Goal: Information Seeking & Learning: Check status

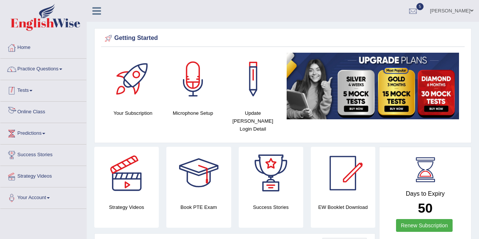
click at [53, 76] on link "Practice Questions" at bounding box center [43, 68] width 86 height 19
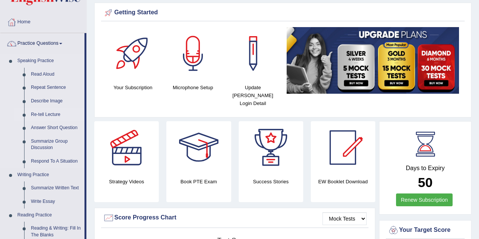
scroll to position [25, 0]
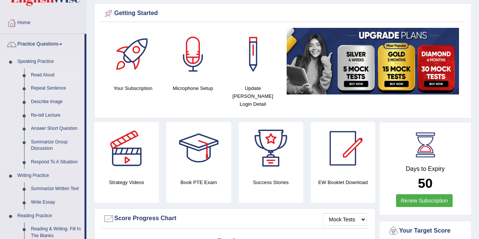
click at [51, 75] on link "Read Aloud" at bounding box center [56, 76] width 57 height 14
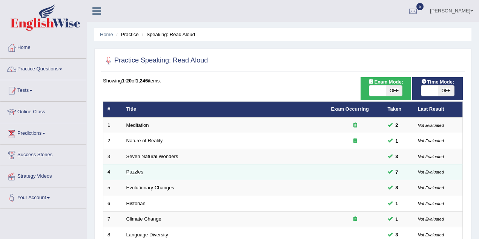
click at [130, 171] on link "Puzzles" at bounding box center [134, 172] width 17 height 6
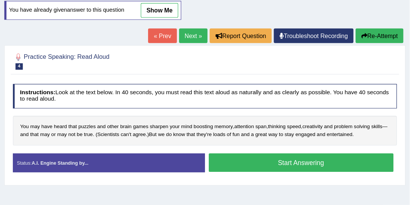
scroll to position [85, 0]
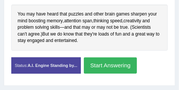
click at [117, 66] on button "Start Answering" at bounding box center [110, 65] width 53 height 16
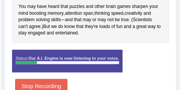
scroll to position [223, 0]
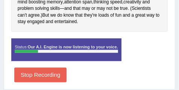
click at [55, 72] on button "Stop Recording" at bounding box center [40, 74] width 52 height 15
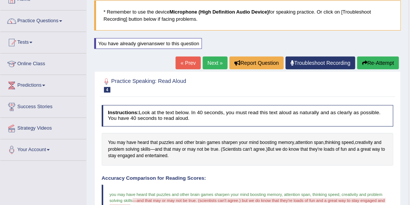
scroll to position [0, 0]
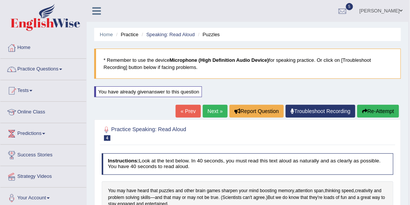
click at [224, 113] on link "Next »" at bounding box center [215, 111] width 25 height 13
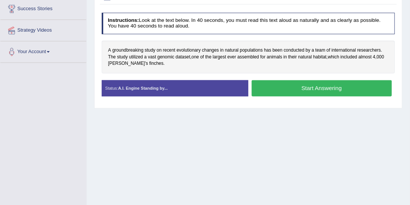
scroll to position [107, 0]
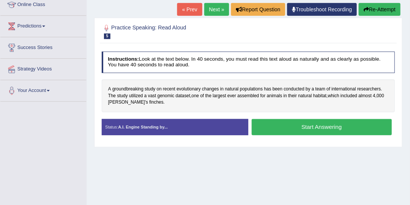
click at [300, 124] on button "Start Answering" at bounding box center [322, 127] width 140 height 16
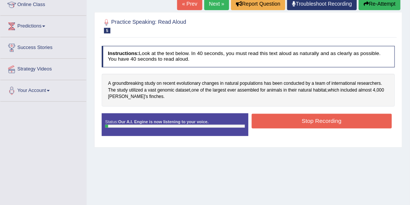
click at [308, 123] on button "Stop Recording" at bounding box center [322, 121] width 140 height 15
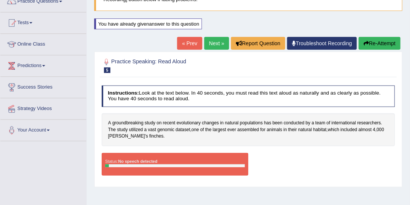
scroll to position [21, 0]
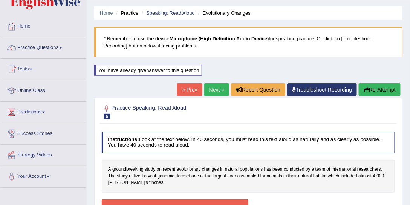
click at [376, 91] on button "Re-Attempt" at bounding box center [380, 89] width 42 height 13
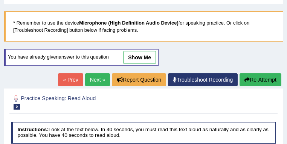
scroll to position [6, 0]
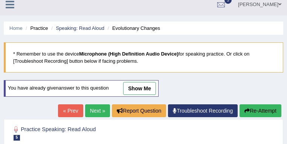
click at [92, 117] on div "« Prev Next » Report Question Troubleshoot Recording Re-Attempt" at bounding box center [170, 111] width 225 height 15
click at [94, 109] on link "Next »" at bounding box center [97, 110] width 25 height 13
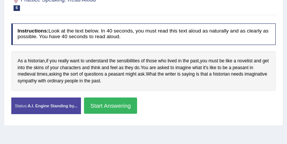
click at [137, 104] on button "Start Answering" at bounding box center [110, 105] width 53 height 16
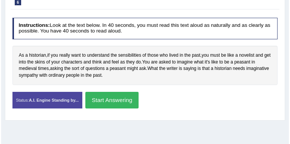
scroll to position [130, 0]
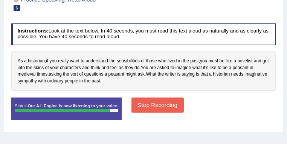
click at [184, 104] on button "Stop Recording" at bounding box center [158, 104] width 52 height 15
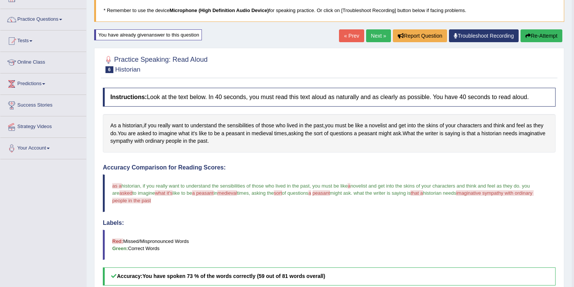
scroll to position [0, 0]
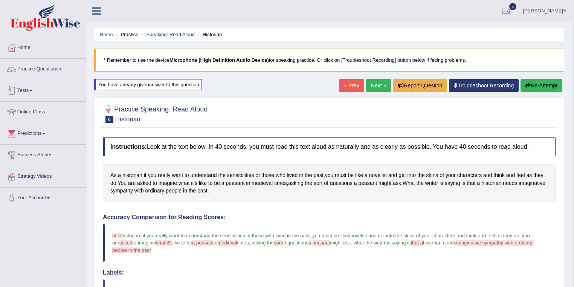
click at [45, 73] on link "Practice Questions" at bounding box center [43, 68] width 86 height 19
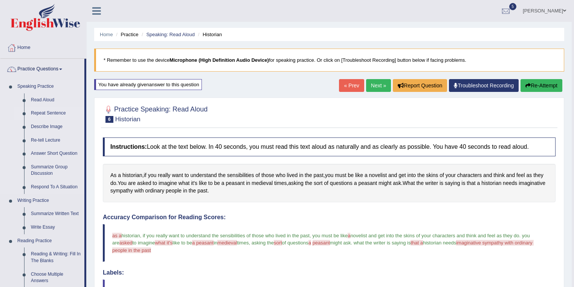
click at [51, 115] on link "Repeat Sentence" at bounding box center [56, 114] width 57 height 14
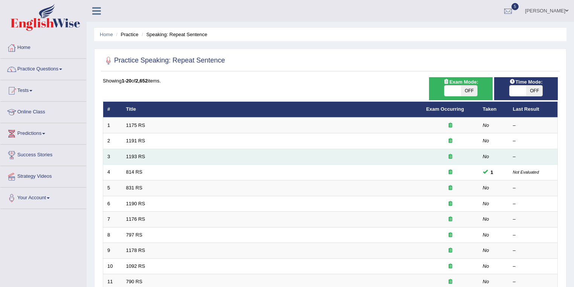
click at [128, 152] on td "1193 RS" at bounding box center [272, 157] width 300 height 16
click at [131, 155] on link "1193 RS" at bounding box center [135, 157] width 19 height 6
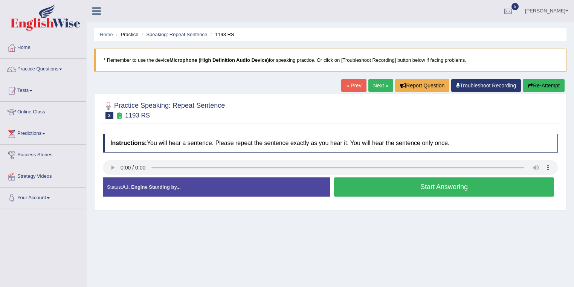
click at [397, 183] on button "Start Answering" at bounding box center [444, 187] width 220 height 19
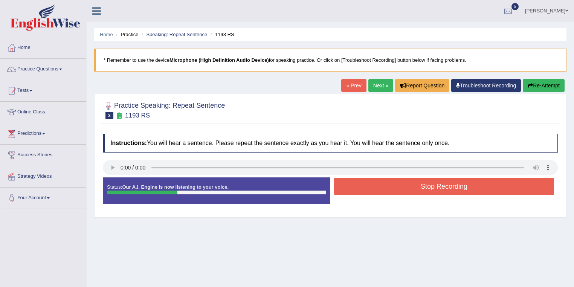
click at [413, 187] on button "Stop Recording" at bounding box center [444, 186] width 220 height 17
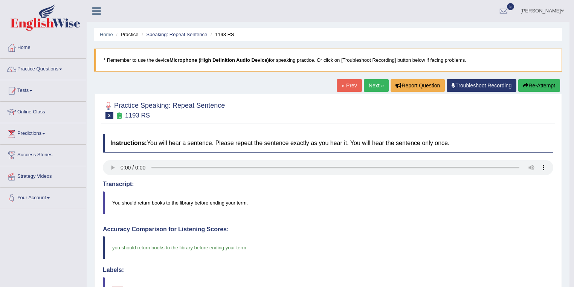
drag, startPoint x: 377, startPoint y: 89, endPoint x: 372, endPoint y: 97, distance: 9.6
click at [377, 89] on link "Next »" at bounding box center [376, 85] width 25 height 13
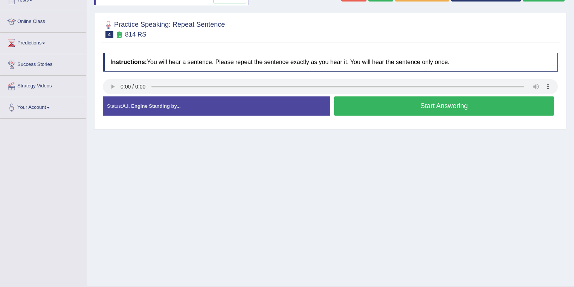
click at [467, 100] on button "Start Answering" at bounding box center [444, 106] width 220 height 19
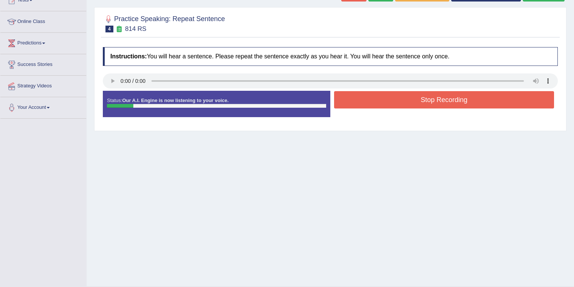
click at [453, 103] on button "Stop Recording" at bounding box center [444, 99] width 220 height 17
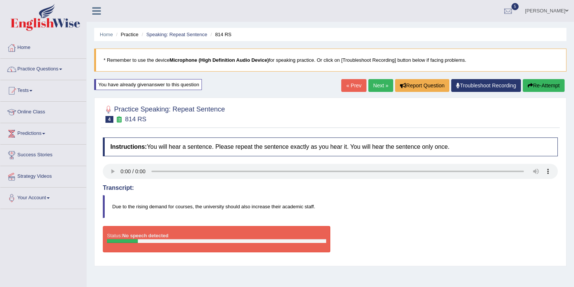
click at [45, 73] on link "Practice Questions" at bounding box center [43, 68] width 86 height 19
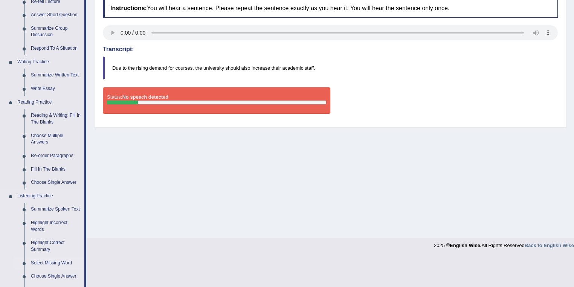
scroll to position [181, 0]
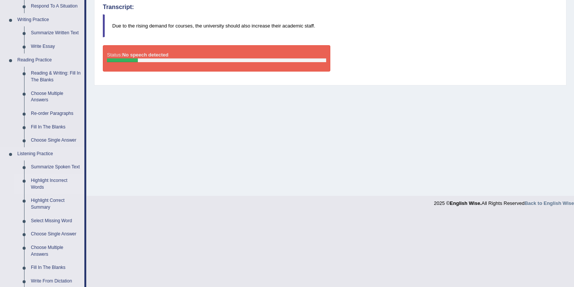
click at [42, 184] on link "Highlight Incorrect Words" at bounding box center [56, 184] width 57 height 20
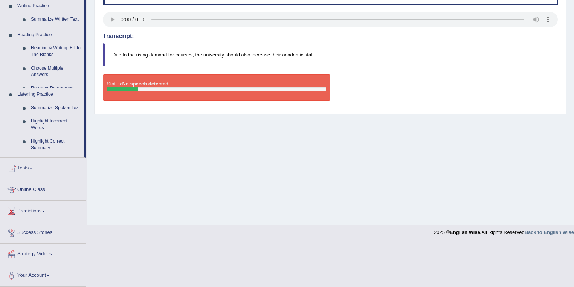
scroll to position [109, 0]
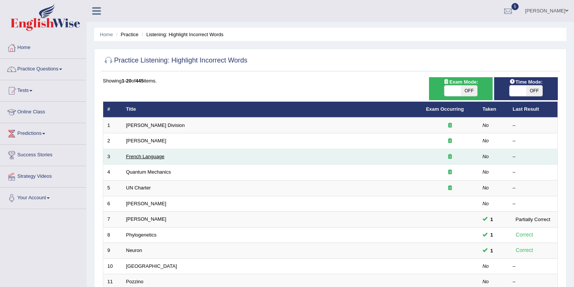
click at [156, 158] on link "French Language" at bounding box center [145, 157] width 38 height 6
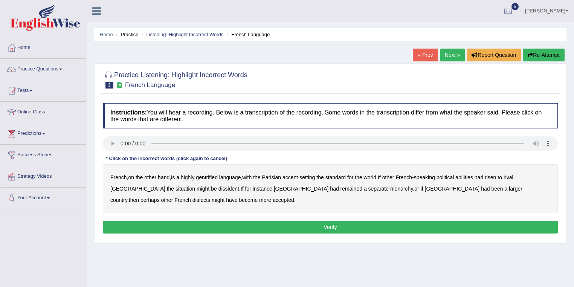
click at [208, 176] on b "gentrified" at bounding box center [207, 178] width 22 height 6
click at [473, 176] on b "abilities" at bounding box center [465, 178] width 18 height 6
click at [16, 93] on div at bounding box center [11, 90] width 11 height 11
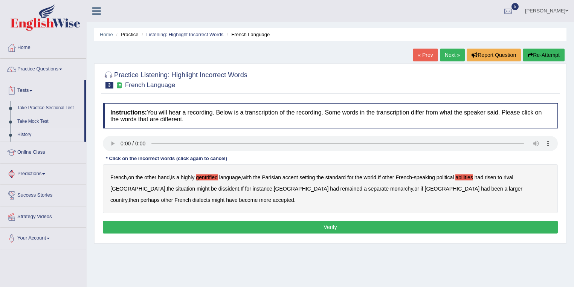
click at [25, 137] on link "History" at bounding box center [49, 135] width 70 height 14
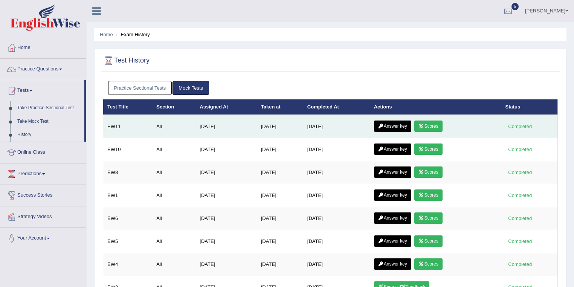
click at [437, 124] on link "Scores" at bounding box center [429, 126] width 28 height 11
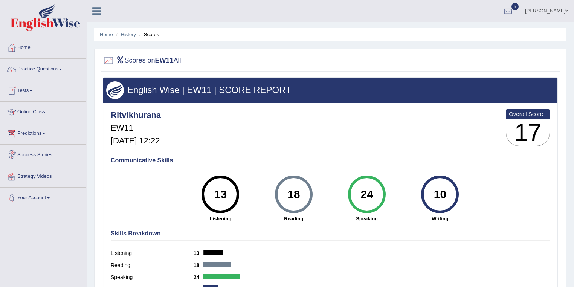
drag, startPoint x: 39, startPoint y: 89, endPoint x: 38, endPoint y: 92, distance: 4.1
click at [40, 89] on link "Tests" at bounding box center [43, 89] width 86 height 19
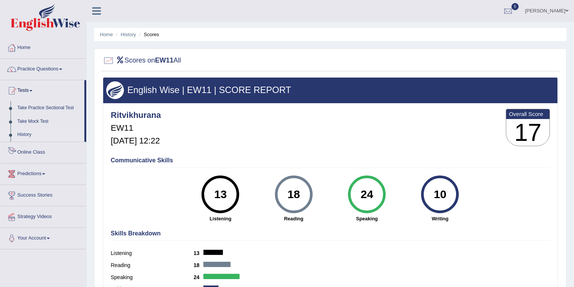
click at [27, 136] on link "History" at bounding box center [49, 135] width 70 height 14
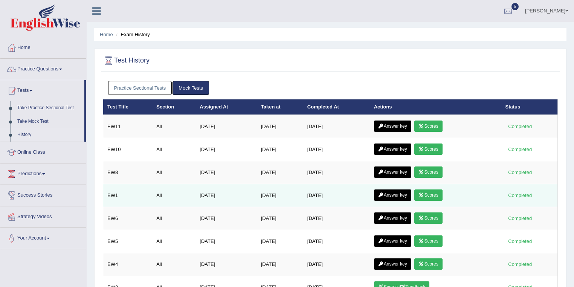
click at [432, 191] on link "Scores" at bounding box center [429, 195] width 28 height 11
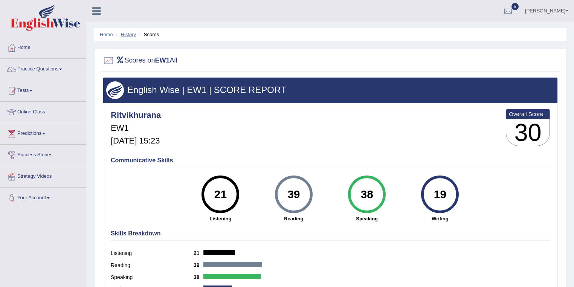
click at [122, 33] on link "History" at bounding box center [128, 35] width 15 height 6
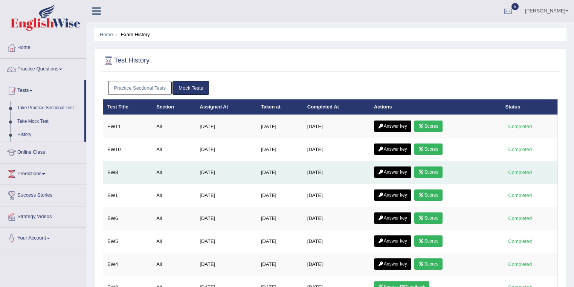
click at [375, 166] on td "Answer key Scores" at bounding box center [436, 172] width 132 height 23
click at [380, 167] on link "Answer key" at bounding box center [392, 172] width 37 height 11
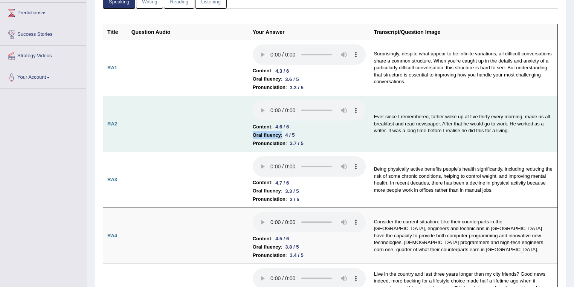
drag, startPoint x: 248, startPoint y: 135, endPoint x: 313, endPoint y: 126, distance: 65.1
click at [313, 126] on td "Content : 4.6 / 6 Oral fluency : 4 / 5 Pronunciation : 3.7 / 5" at bounding box center [309, 124] width 121 height 56
drag, startPoint x: 273, startPoint y: 140, endPoint x: 306, endPoint y: 143, distance: 34.1
click at [306, 143] on li "Pronunciation : 3.7 / 5" at bounding box center [309, 143] width 113 height 8
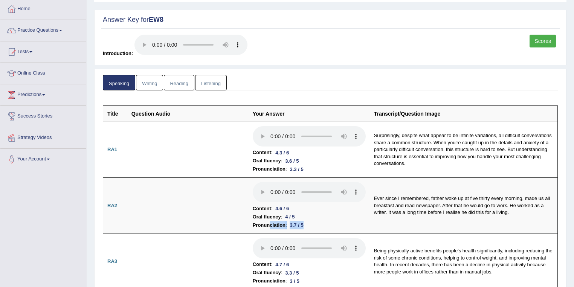
scroll to position [30, 0]
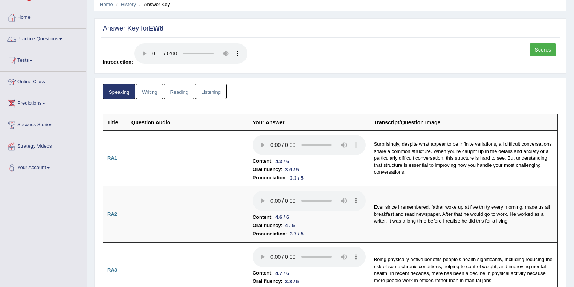
click at [163, 94] on li "Writing" at bounding box center [150, 91] width 28 height 15
click at [183, 95] on link "Reading" at bounding box center [179, 91] width 30 height 15
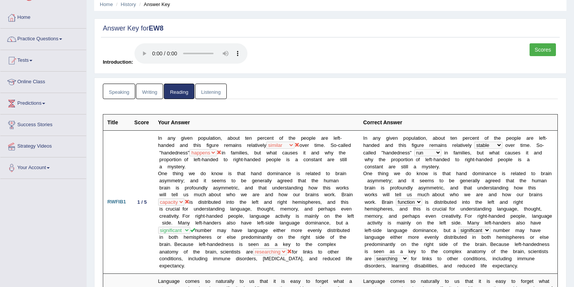
click at [229, 92] on ul "Speaking Writing Reading Listening" at bounding box center [330, 91] width 455 height 15
click at [227, 97] on ul "Speaking Writing Reading Listening" at bounding box center [330, 91] width 455 height 15
click at [220, 92] on link "Listening" at bounding box center [211, 91] width 32 height 15
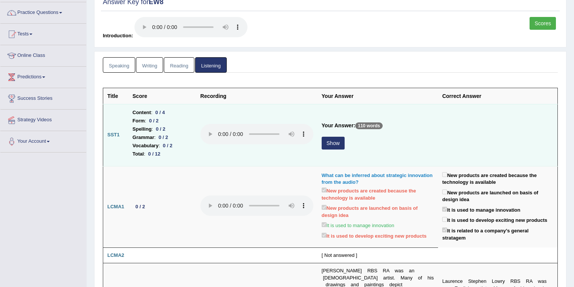
scroll to position [0, 0]
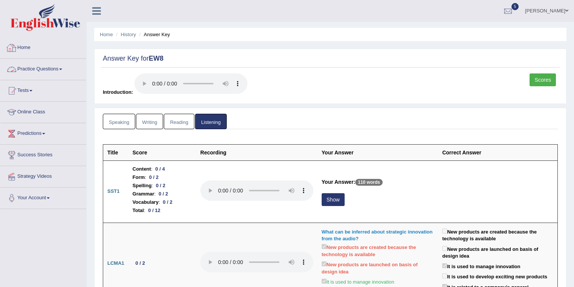
click at [56, 44] on link "Home" at bounding box center [43, 46] width 86 height 19
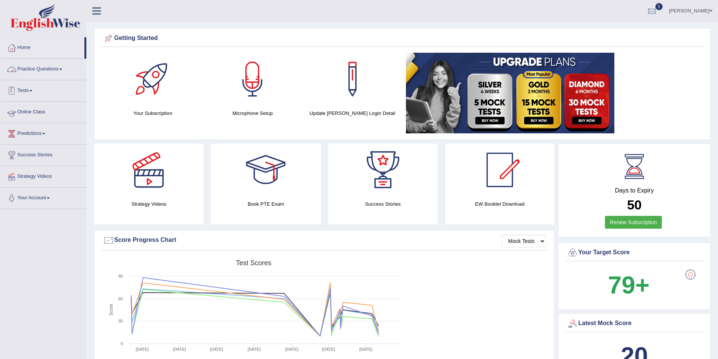
click at [41, 100] on li "Tests Take Practice Sectional Test Take Mock Test History" at bounding box center [43, 90] width 86 height 21
click at [27, 134] on link "History" at bounding box center [49, 135] width 70 height 14
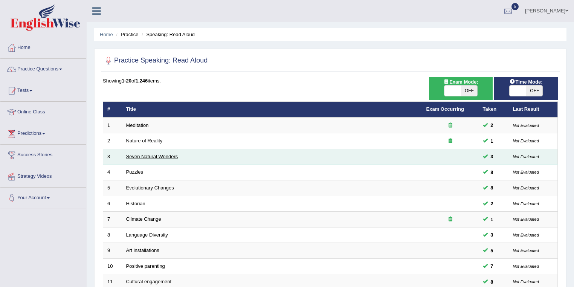
click at [144, 157] on link "Seven Natural Wonders" at bounding box center [152, 157] width 52 height 6
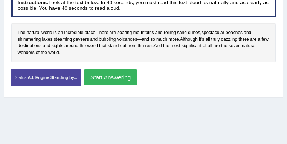
scroll to position [136, 0]
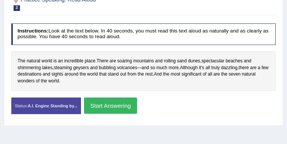
drag, startPoint x: 189, startPoint y: 109, endPoint x: 175, endPoint y: 108, distance: 14.4
click at [137, 108] on button "Start Answering" at bounding box center [110, 105] width 53 height 16
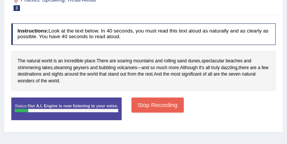
drag, startPoint x: 198, startPoint y: 105, endPoint x: 97, endPoint y: 100, distance: 101.2
click at [184, 106] on button "Stop Recording" at bounding box center [158, 104] width 52 height 15
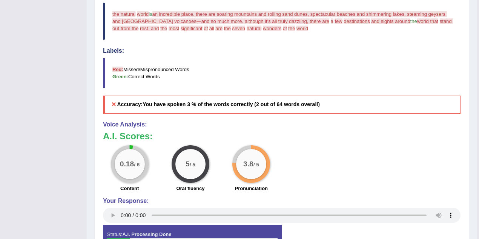
scroll to position [160, 0]
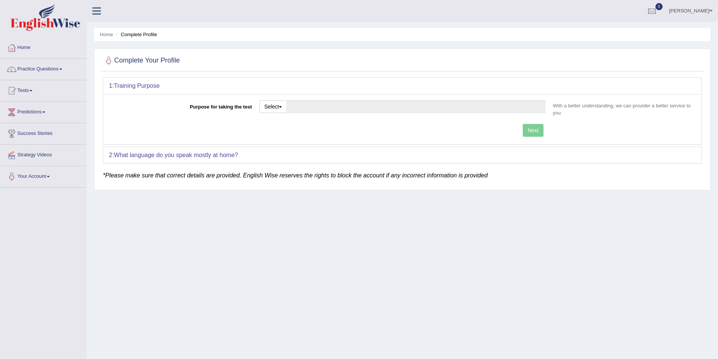
click at [692, 9] on link "[PERSON_NAME]" at bounding box center [690, 10] width 55 height 20
click at [659, 97] on link "Log out" at bounding box center [676, 105] width 81 height 17
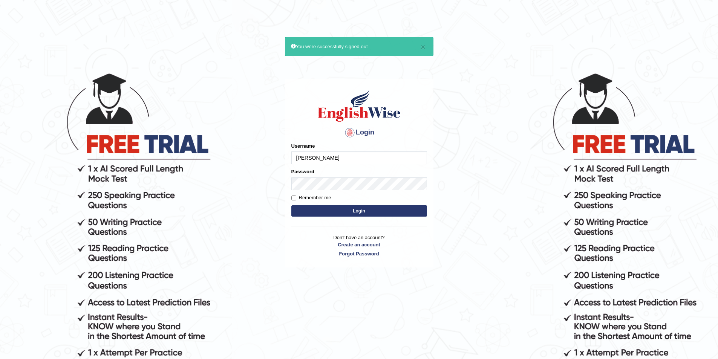
type input "Dominik"
click at [291, 205] on button "Login" at bounding box center [359, 210] width 136 height 11
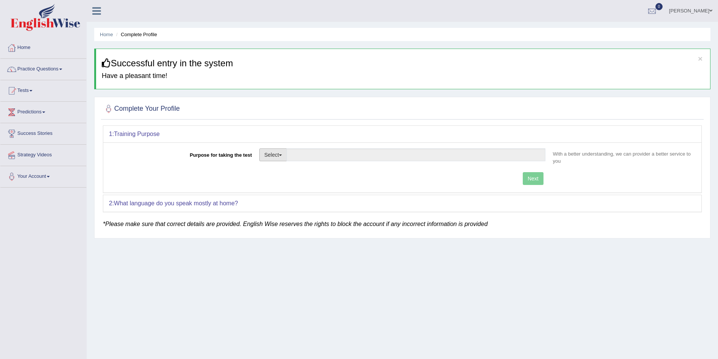
click at [265, 160] on button "Select" at bounding box center [273, 155] width 28 height 13
click at [294, 178] on link "Permanent Residency" at bounding box center [293, 181] width 67 height 10
type input "Permanent Residency"
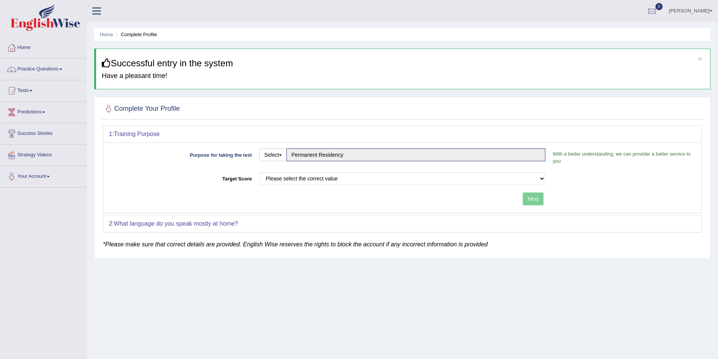
click at [300, 186] on div "Please select the correct value 50 (6 bands) 58 (6.5 bands) 65 (7 bands) 79 (8 …" at bounding box center [403, 180] width 294 height 17
click at [300, 178] on select "Please select the correct value 50 (6 bands) 58 (6.5 bands) 65 (7 bands) 79 (8 …" at bounding box center [402, 178] width 286 height 13
select select "50"
click at [259, 172] on select "Please select the correct value 50 (6 bands) 58 (6.5 bands) 65 (7 bands) 79 (8 …" at bounding box center [402, 178] width 286 height 13
click at [548, 199] on div "Next" at bounding box center [329, 200] width 440 height 15
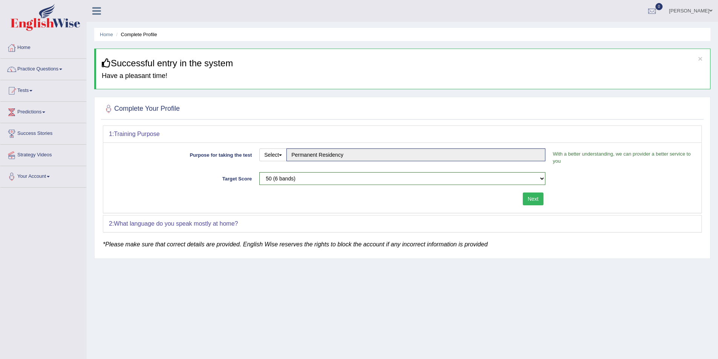
click at [542, 200] on button "Next" at bounding box center [533, 199] width 21 height 13
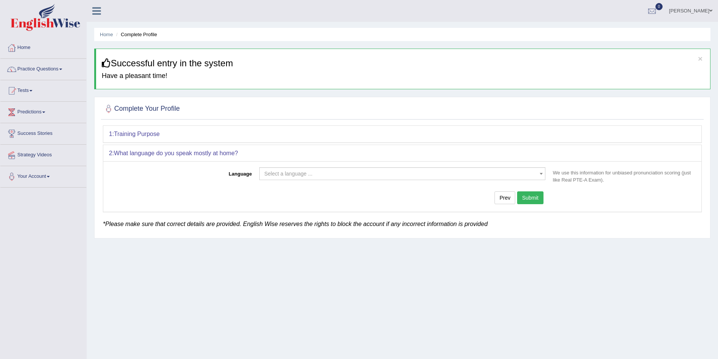
click at [281, 173] on span "Select a language ..." at bounding box center [288, 174] width 48 height 6
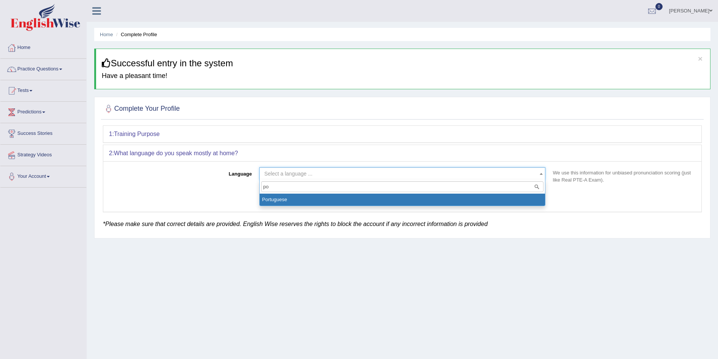
type input "p"
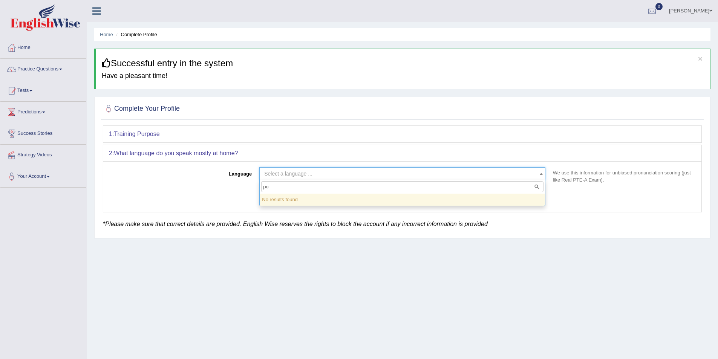
type input "p"
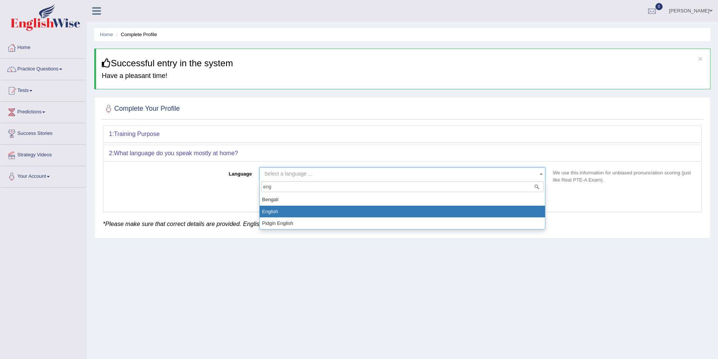
type input "eng"
select select "English"
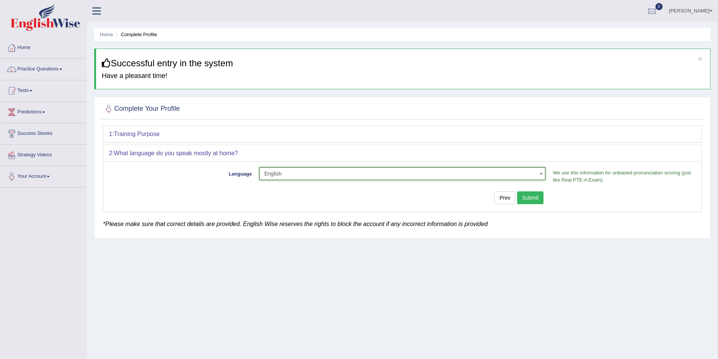
click at [537, 198] on button "Submit" at bounding box center [530, 197] width 26 height 13
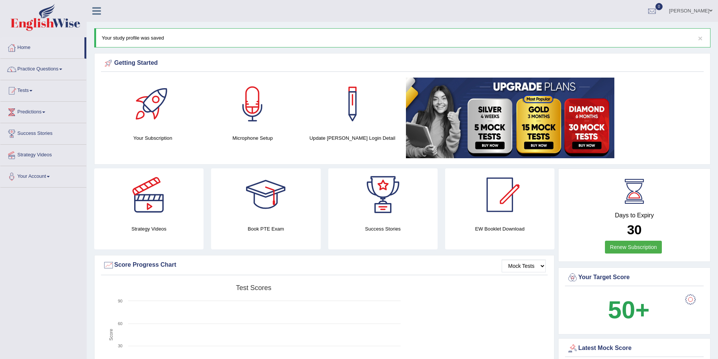
click at [39, 158] on link "Strategy Videos" at bounding box center [43, 154] width 86 height 19
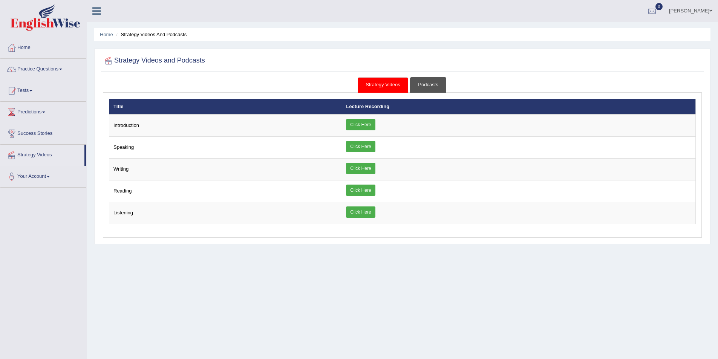
click at [424, 83] on link "Podcasts" at bounding box center [428, 84] width 36 height 15
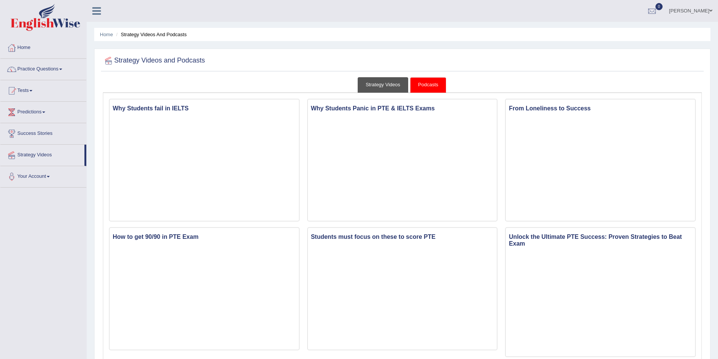
click at [381, 86] on link "Strategy Videos" at bounding box center [383, 84] width 51 height 15
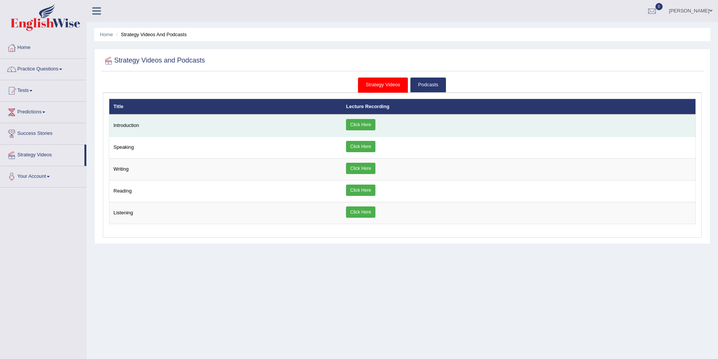
click at [370, 124] on link "Click Here" at bounding box center [360, 124] width 29 height 11
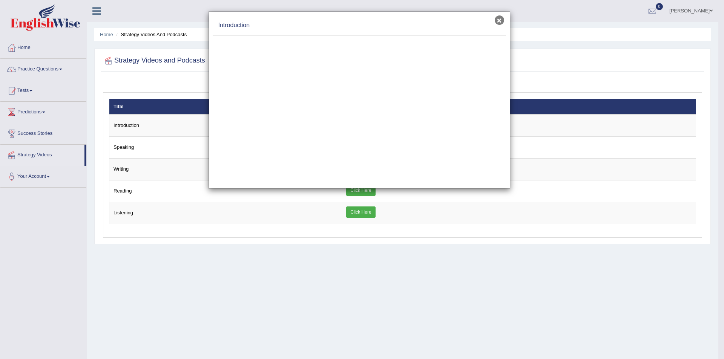
click at [502, 23] on button "×" at bounding box center [499, 19] width 9 height 9
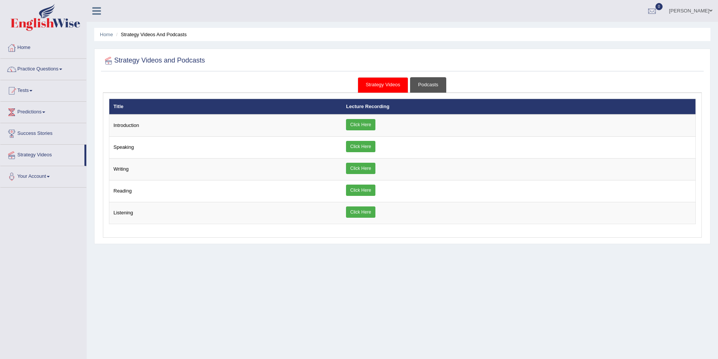
click at [432, 80] on link "Podcasts" at bounding box center [428, 84] width 36 height 15
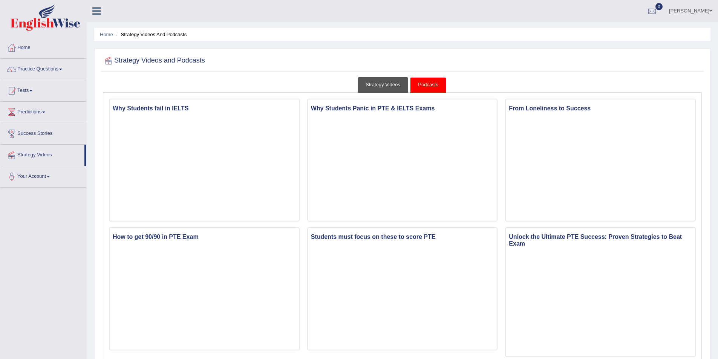
click at [371, 81] on link "Strategy Videos" at bounding box center [383, 84] width 51 height 15
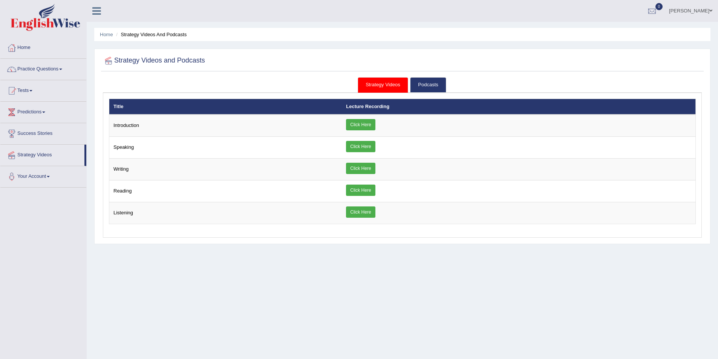
click at [453, 301] on div "Home Strategy Videos and Podcasts Strategy Videos and Podcasts Strategy Videos …" at bounding box center [402, 188] width 631 height 377
click at [31, 93] on link "Tests" at bounding box center [43, 89] width 86 height 19
click at [29, 135] on link "History" at bounding box center [49, 135] width 70 height 14
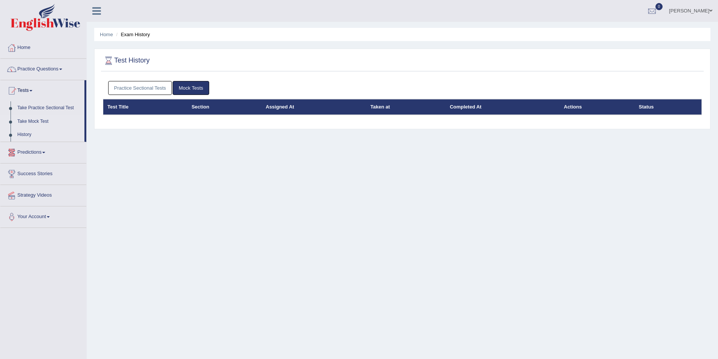
click at [26, 116] on link "Take Mock Test" at bounding box center [49, 122] width 70 height 14
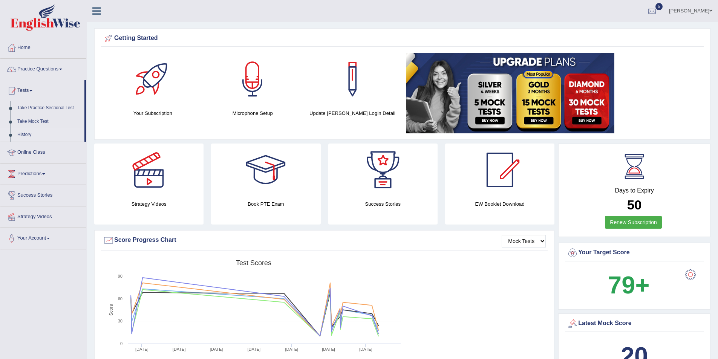
click at [21, 136] on link "History" at bounding box center [49, 135] width 70 height 14
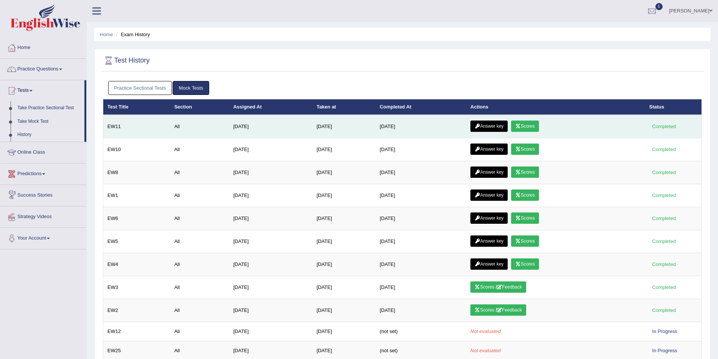
click at [534, 129] on link "Scores" at bounding box center [525, 126] width 28 height 11
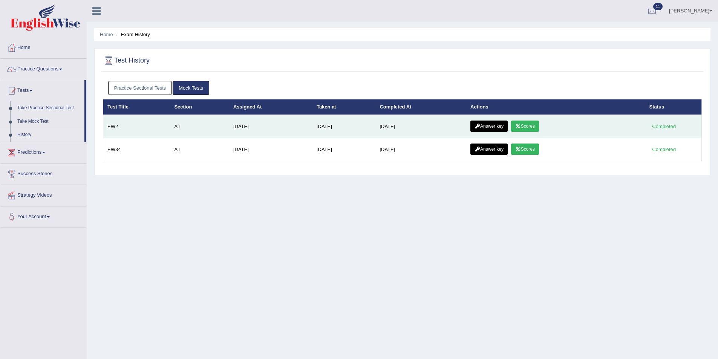
click at [528, 125] on link "Scores" at bounding box center [525, 126] width 28 height 11
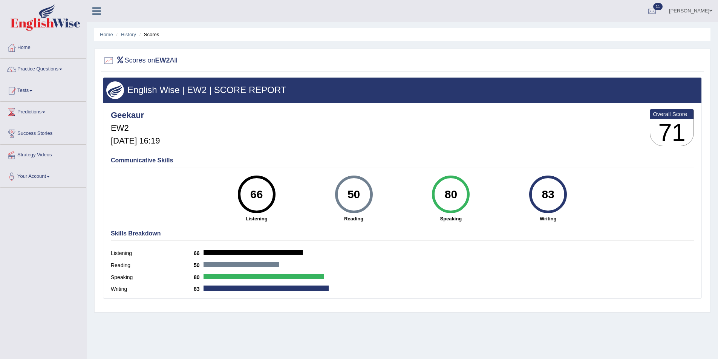
click at [141, 43] on div "Home History Scores Scores on EW2 All English Wise | EW2 | SCORE REPORT Geekaur…" at bounding box center [402, 188] width 631 height 377
click at [128, 37] on link "History" at bounding box center [128, 35] width 15 height 6
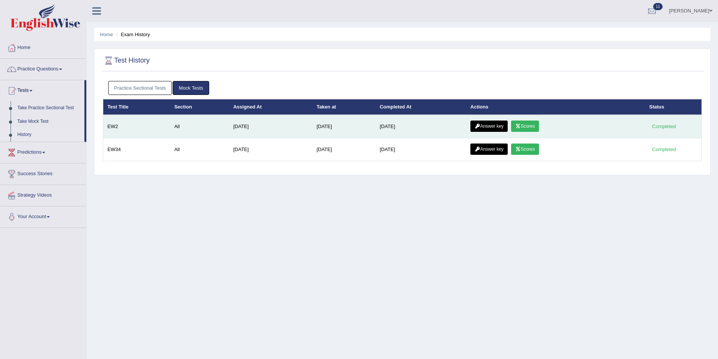
click at [530, 123] on link "Scores" at bounding box center [525, 126] width 28 height 11
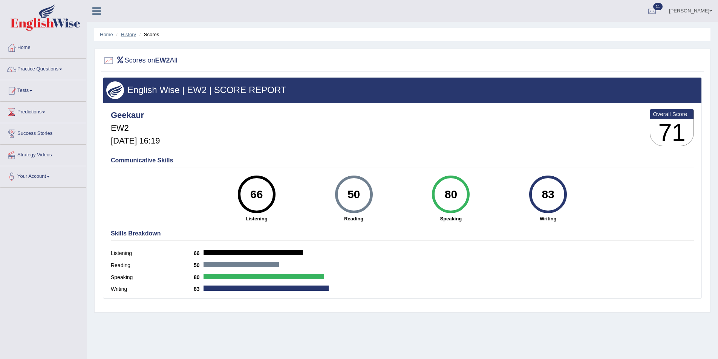
click at [130, 32] on link "History" at bounding box center [128, 35] width 15 height 6
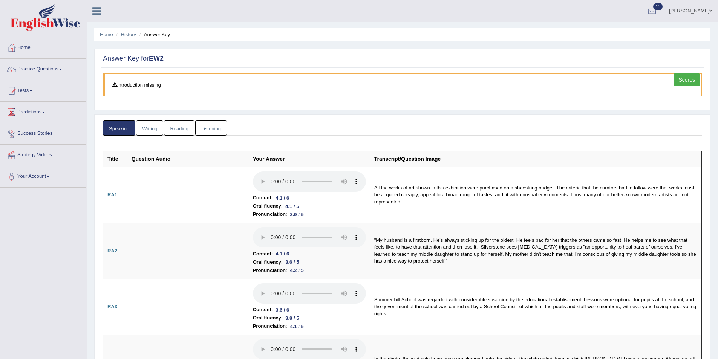
click at [219, 133] on link "Listening" at bounding box center [211, 127] width 32 height 15
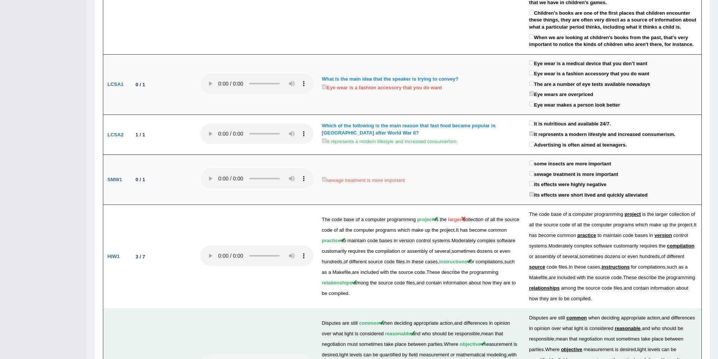
scroll to position [952, 0]
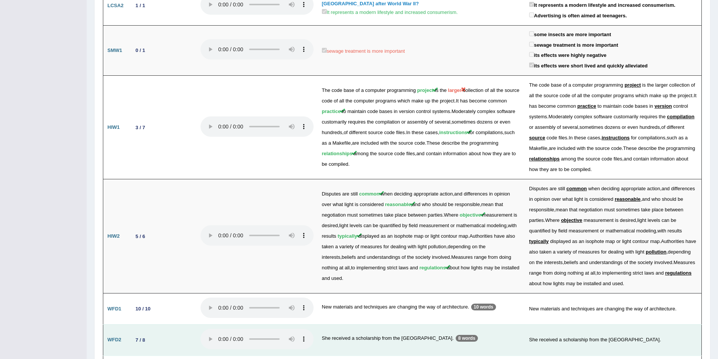
click at [165, 325] on td "7 / 8" at bounding box center [163, 340] width 68 height 31
click at [435, 325] on td "She received a scholarship from the [GEOGRAPHIC_DATA]. 8 words" at bounding box center [421, 340] width 207 height 31
click at [622, 325] on td "She received a scholarship from the [GEOGRAPHIC_DATA]." at bounding box center [613, 340] width 177 height 31
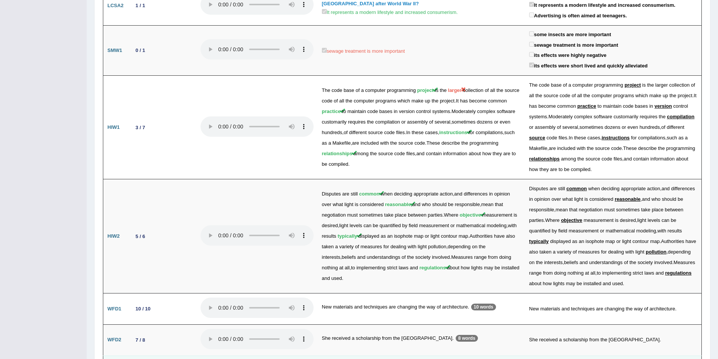
drag, startPoint x: 570, startPoint y: 304, endPoint x: 544, endPoint y: 303, distance: 26.0
drag, startPoint x: 375, startPoint y: 303, endPoint x: 359, endPoint y: 300, distance: 15.7
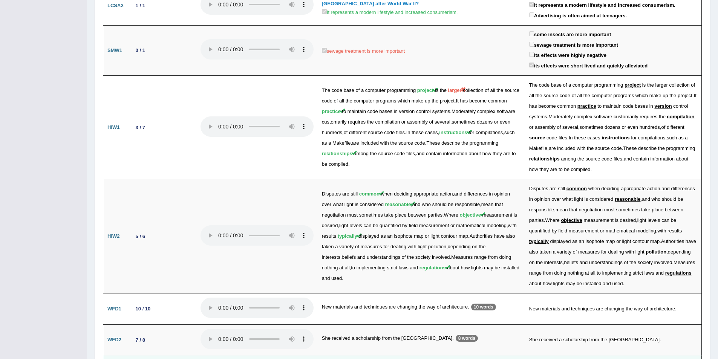
drag, startPoint x: 566, startPoint y: 304, endPoint x: 541, endPoint y: 305, distance: 24.5
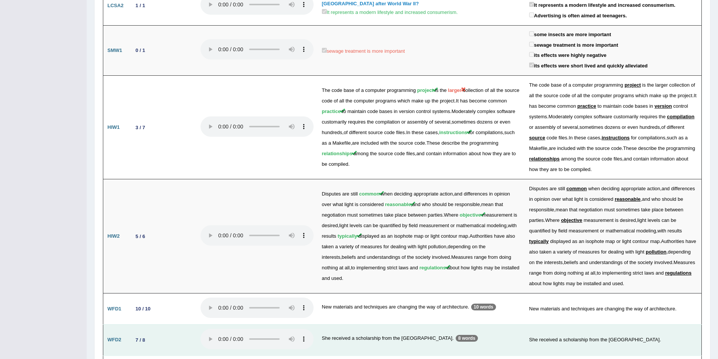
click at [404, 325] on td "She received a scholarship from the [GEOGRAPHIC_DATA]. 8 words" at bounding box center [421, 340] width 207 height 31
drag, startPoint x: 401, startPoint y: 273, endPoint x: 413, endPoint y: 273, distance: 11.7
click at [413, 325] on td "She received a scholarship from the [GEOGRAPHIC_DATA]. 8 words" at bounding box center [421, 340] width 207 height 31
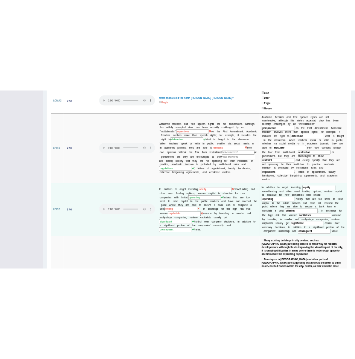
scroll to position [236, 0]
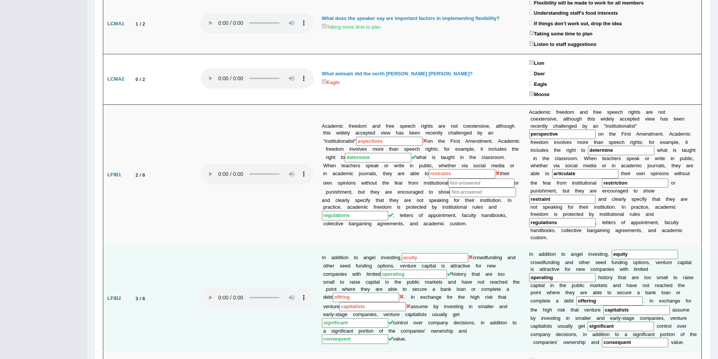
drag, startPoint x: 432, startPoint y: 240, endPoint x: 384, endPoint y: 242, distance: 47.9
click at [384, 246] on td "In addition to angel investing, acuity crowdfunding and other seed funding opti…" at bounding box center [421, 299] width 207 height 106
drag, startPoint x: 340, startPoint y: 279, endPoint x: 320, endPoint y: 282, distance: 20.6
click at [320, 282] on td "In addition to angel investing, acuity crowdfunding and other seed funding opti…" at bounding box center [421, 299] width 207 height 106
